Goal: Connect with others: Connect with others

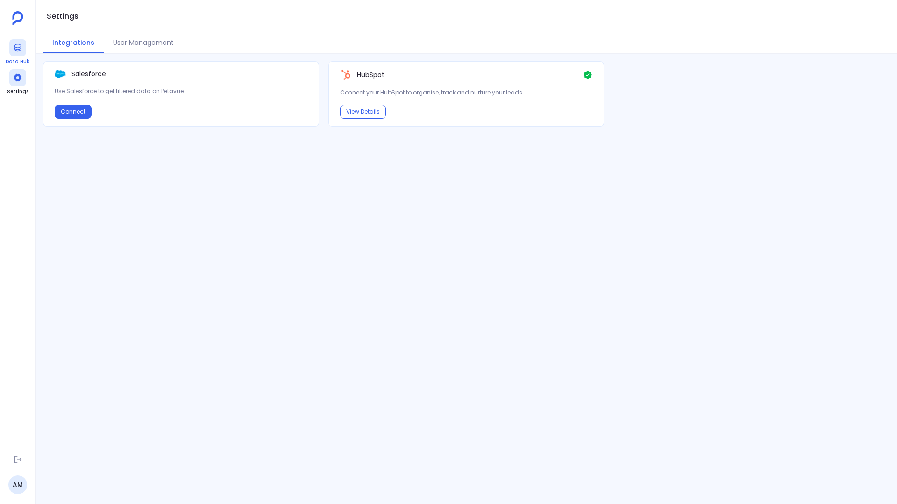
click at [19, 48] on icon at bounding box center [17, 47] width 9 height 9
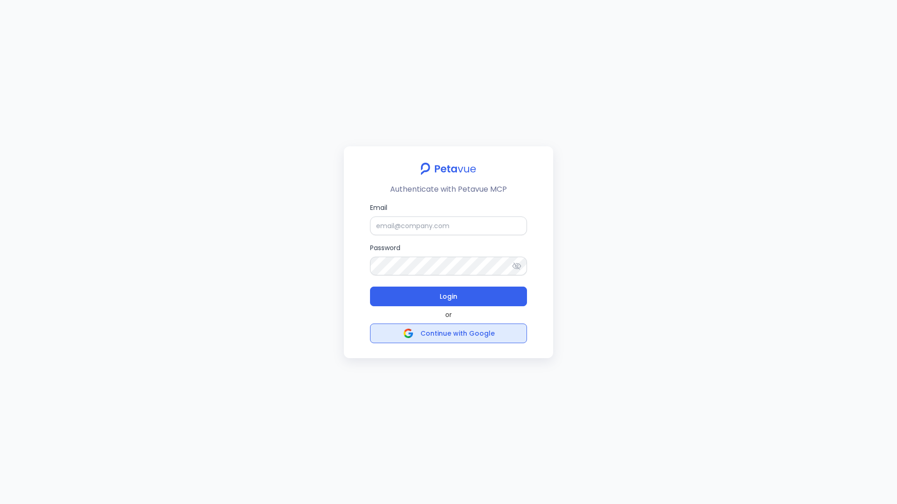
click at [451, 338] on span "Continue with Google" at bounding box center [449, 333] width 92 height 13
